Goal: Task Accomplishment & Management: Complete application form

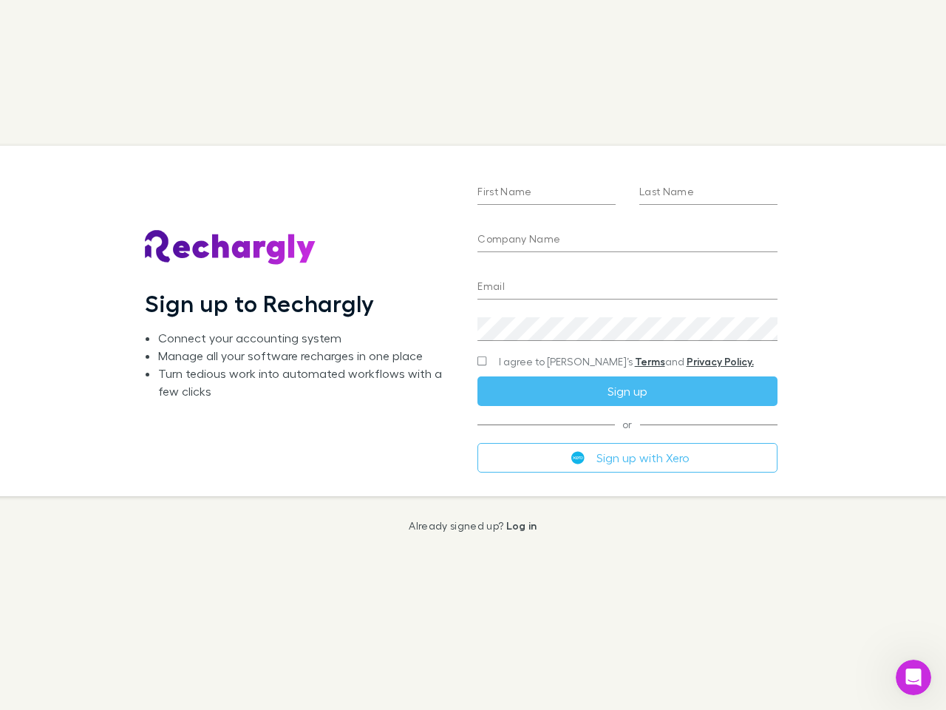
click at [473, 355] on div "First Name Last Name Company Name Email Create a password I agree to Rechargly’…" at bounding box center [627, 321] width 323 height 350
click at [546, 193] on input "First Name" at bounding box center [547, 193] width 138 height 24
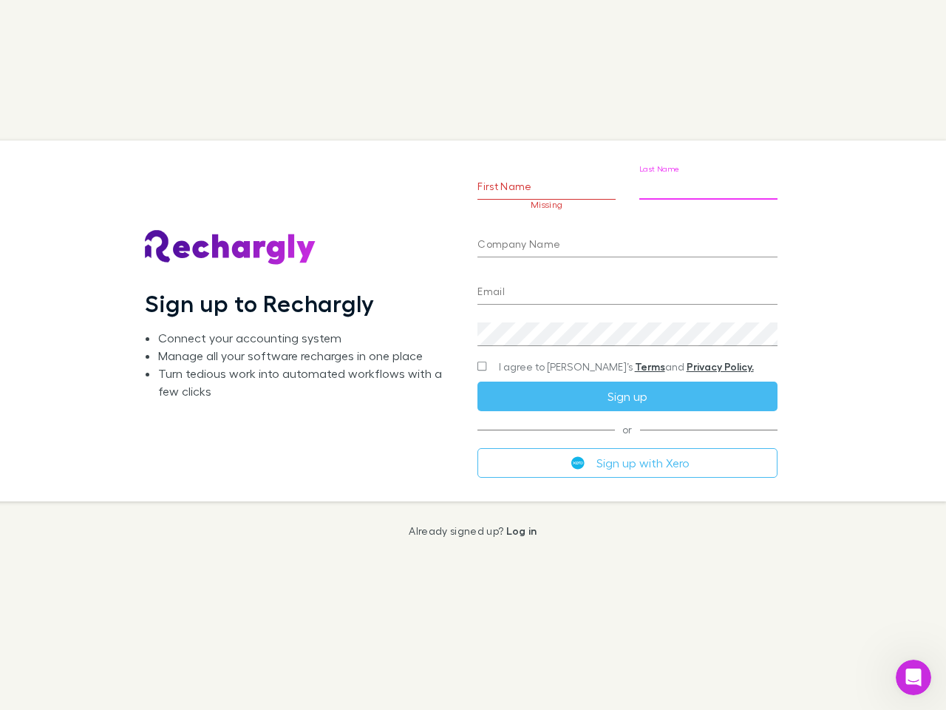
click at [708, 193] on input "Last Name" at bounding box center [709, 188] width 138 height 24
click at [627, 240] on input "Company Name" at bounding box center [627, 246] width 299 height 24
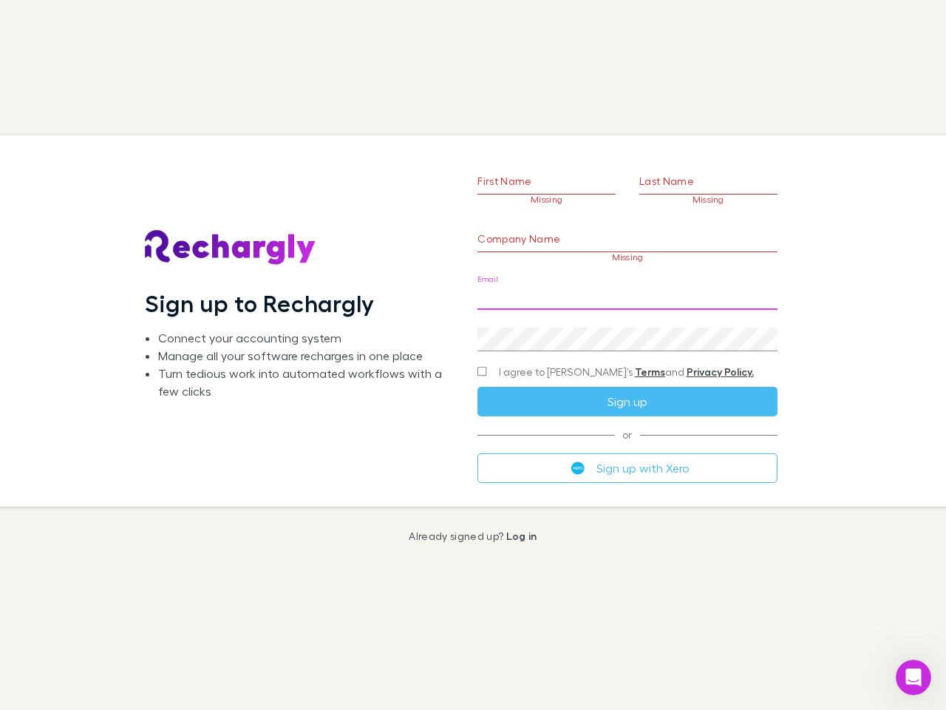
click at [627, 288] on input "Email" at bounding box center [627, 298] width 299 height 24
